Goal: Find specific page/section: Find specific page/section

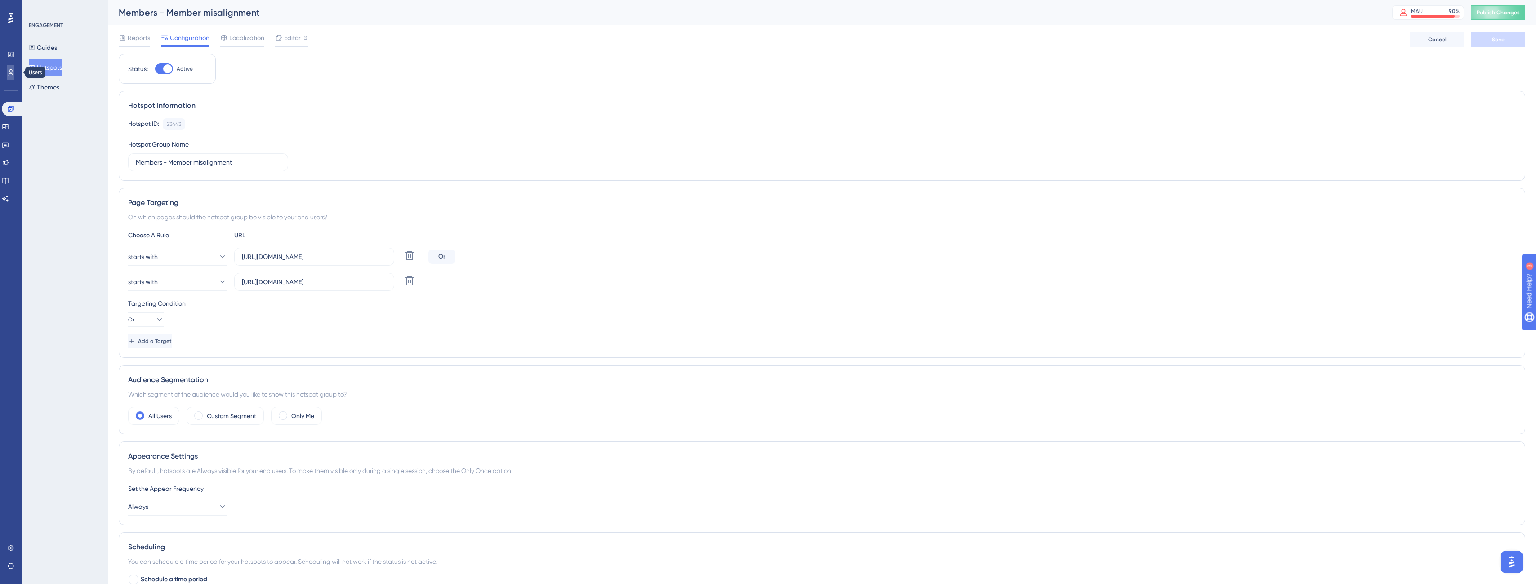
click at [11, 76] on link at bounding box center [10, 72] width 7 height 14
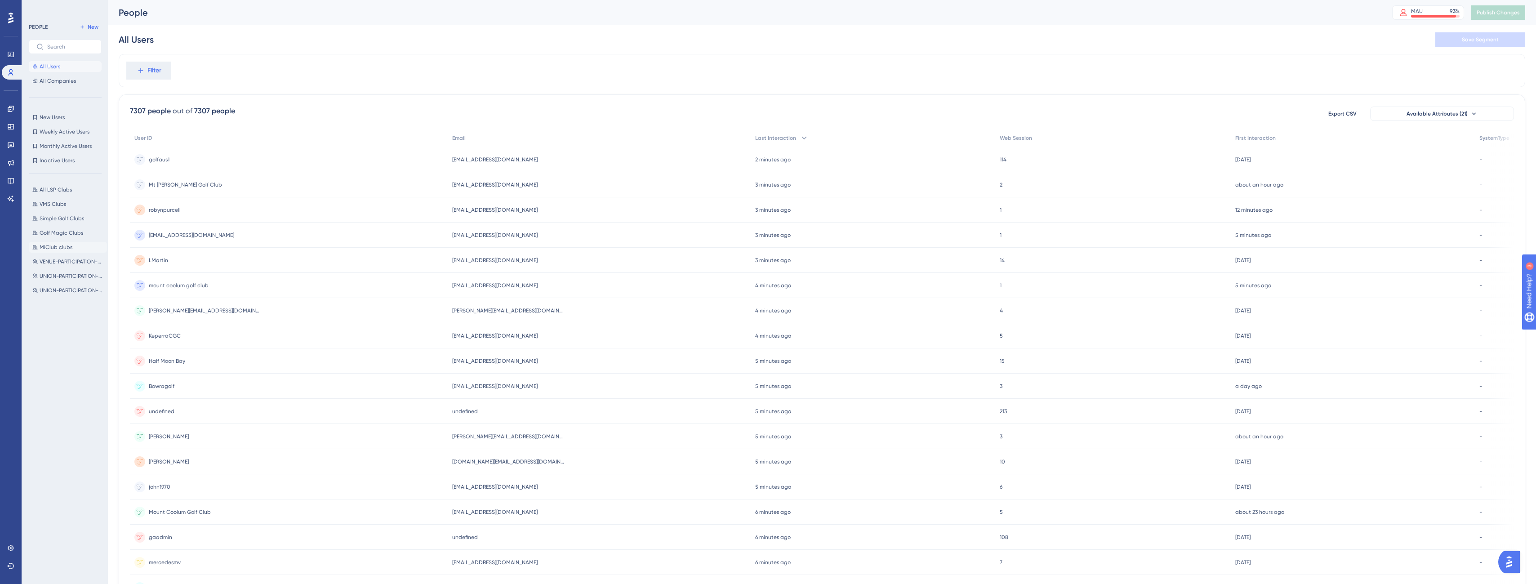
click at [66, 249] on span "MiClub clubs" at bounding box center [56, 247] width 33 height 7
